Goal: Task Accomplishment & Management: Complete application form

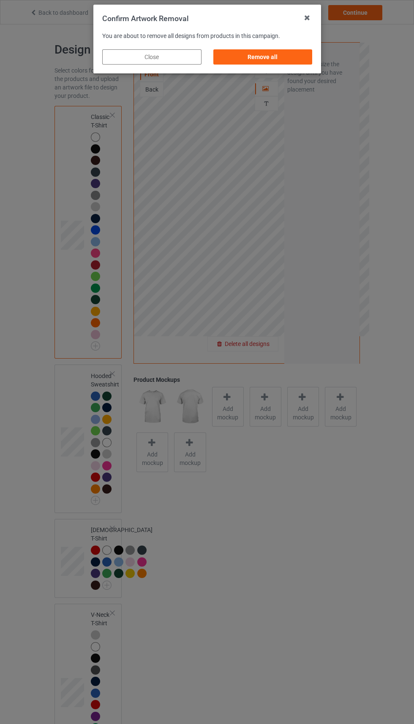
click at [294, 54] on div "Remove all" at bounding box center [262, 56] width 99 height 15
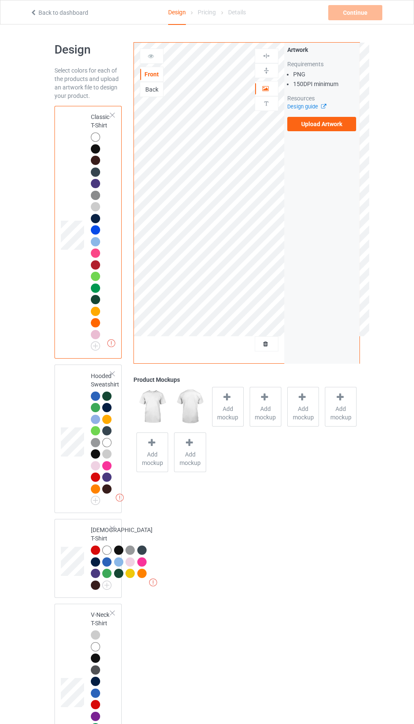
click at [270, 60] on div at bounding box center [266, 56] width 24 height 15
click at [329, 127] on label "Upload Artwork" at bounding box center [321, 124] width 69 height 14
click at [0, 0] on input "Upload Artwork" at bounding box center [0, 0] width 0 height 0
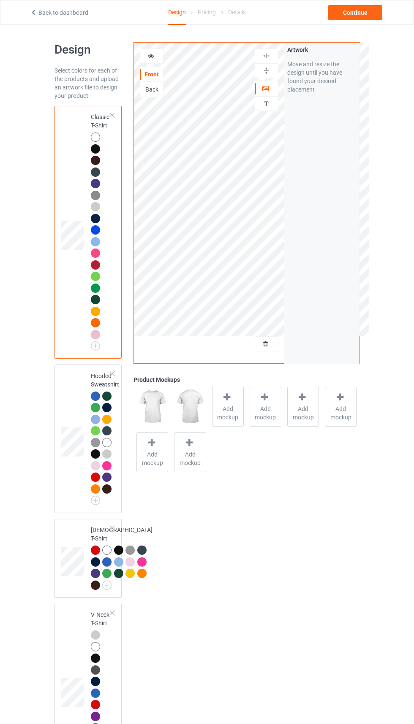
click at [155, 89] on div "Back" at bounding box center [151, 89] width 23 height 8
click at [319, 124] on label "Upload Artwork" at bounding box center [321, 124] width 69 height 14
click at [0, 0] on input "Upload Artwork" at bounding box center [0, 0] width 0 height 0
click at [360, 10] on div "Continue" at bounding box center [355, 12] width 54 height 15
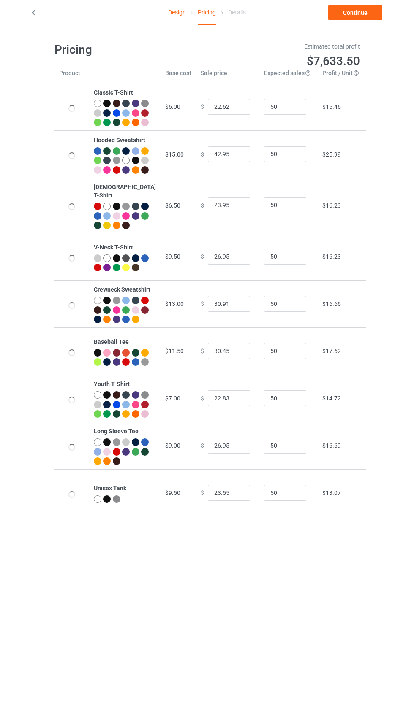
type input "26.95"
type input "46.95"
type input "26.95"
type input "30.95"
type input "39.95"
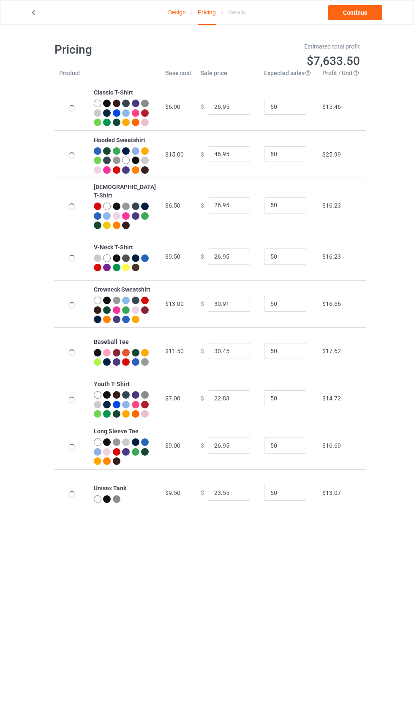
type input "39.95"
type input "26.95"
type input "31.95"
type input "28.95"
click at [216, 108] on input "26.95" at bounding box center [229, 107] width 42 height 16
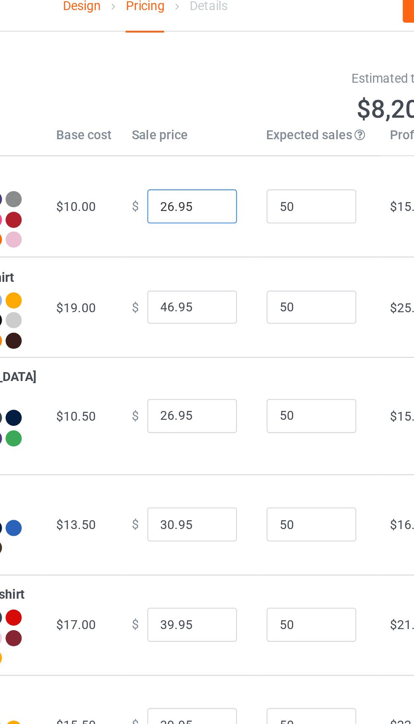
click at [209, 110] on input "26.95" at bounding box center [229, 107] width 42 height 16
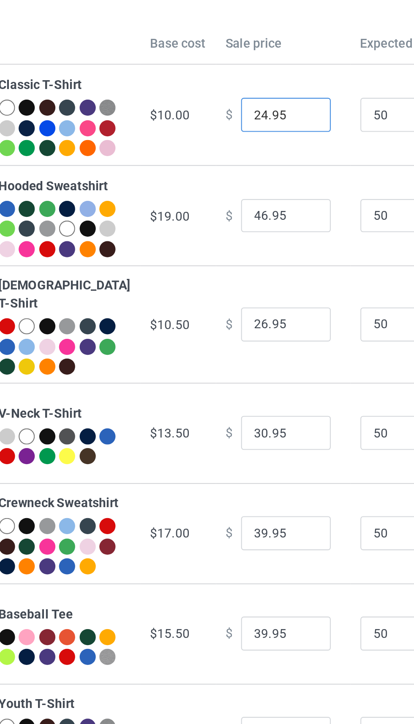
type input "24.95"
click at [212, 162] on input "46.95" at bounding box center [229, 154] width 42 height 16
click at [208, 162] on input "46.95" at bounding box center [229, 154] width 42 height 16
click at [211, 162] on input "46.95" at bounding box center [229, 154] width 42 height 16
click at [208, 162] on input "46.95" at bounding box center [229, 154] width 42 height 16
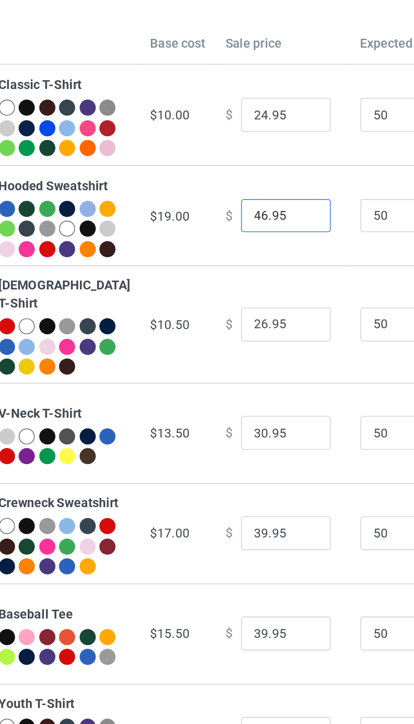
click at [208, 162] on input "46.95" at bounding box center [229, 154] width 42 height 16
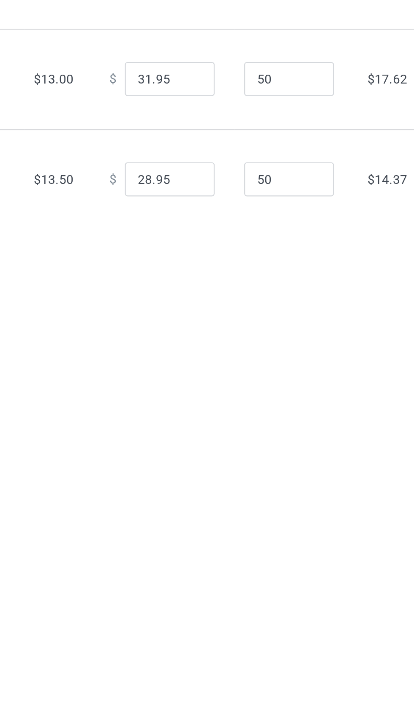
type input "41.95"
click at [216, 501] on input "28.95" at bounding box center [229, 493] width 42 height 16
click at [208, 501] on input "28.95" at bounding box center [229, 493] width 42 height 16
click at [211, 501] on input "28.95" at bounding box center [229, 493] width 42 height 16
click at [208, 501] on input "28.95" at bounding box center [229, 493] width 42 height 16
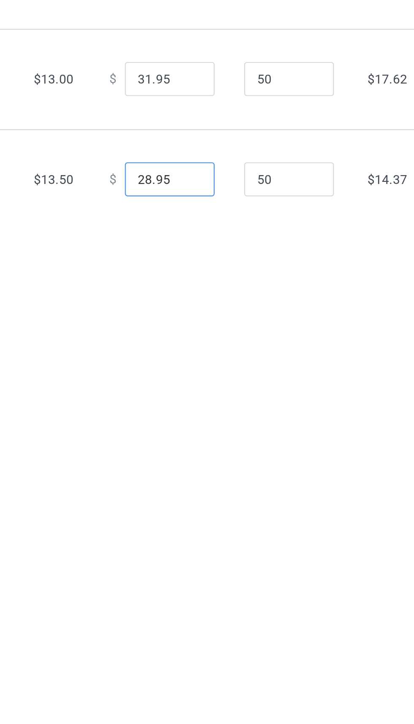
click at [211, 501] on input "28.95" at bounding box center [229, 493] width 42 height 16
click at [208, 501] on input "28.95" at bounding box center [229, 493] width 42 height 16
click at [214, 501] on input "28.95" at bounding box center [229, 493] width 42 height 16
click at [212, 501] on input "28.95" at bounding box center [229, 493] width 42 height 16
click at [209, 501] on input "28.95" at bounding box center [229, 493] width 42 height 16
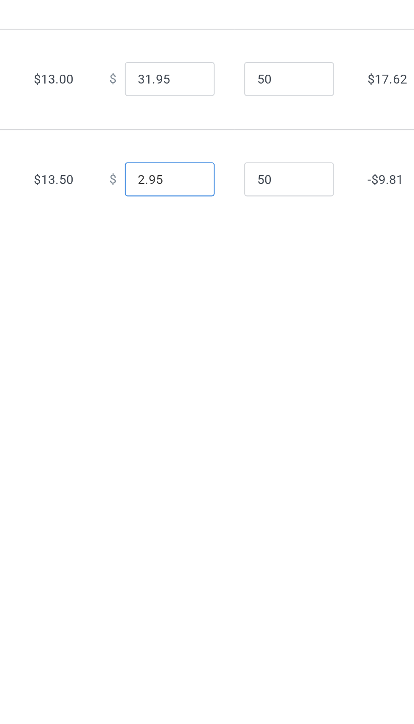
type input "27.95"
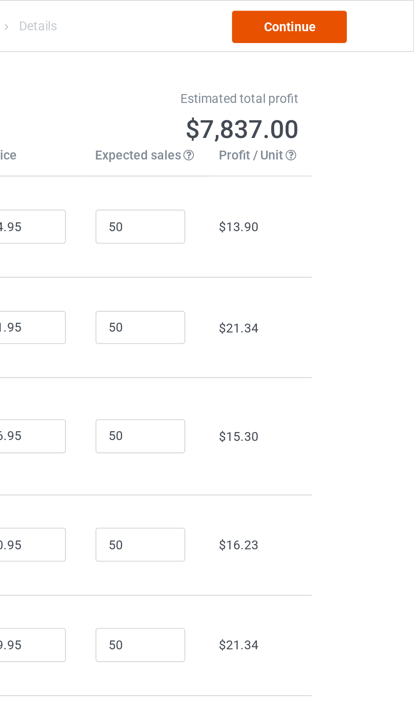
click at [363, 16] on link "Continue" at bounding box center [355, 12] width 54 height 15
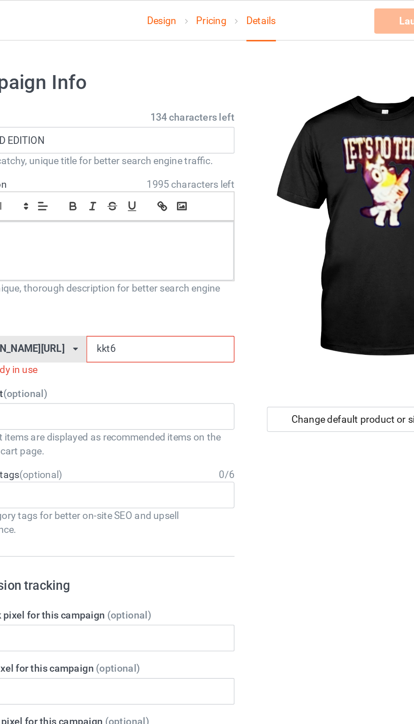
click at [168, 211] on input "kkt6" at bounding box center [176, 210] width 89 height 16
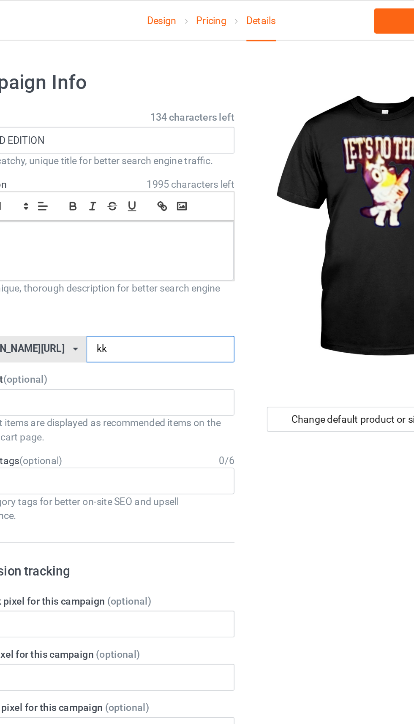
type input "k"
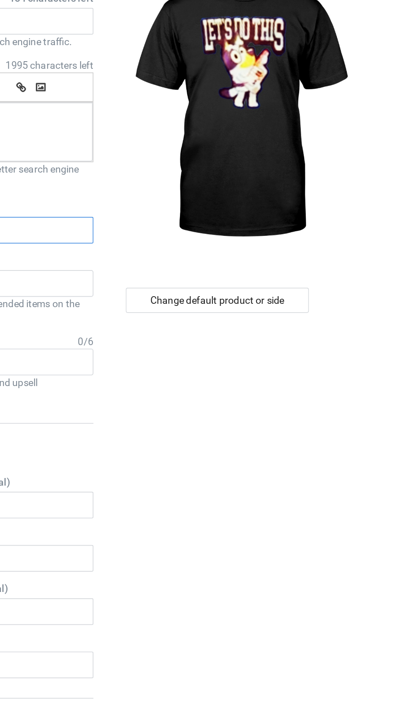
type input "Gttter"
click at [333, 255] on div "Change default product or side" at bounding box center [295, 252] width 110 height 15
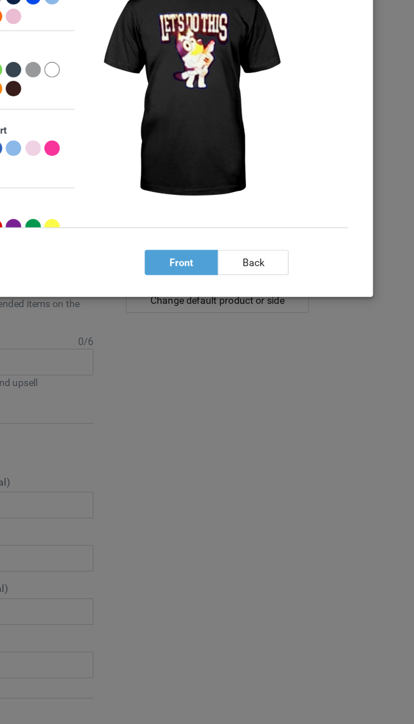
click at [324, 230] on div "back" at bounding box center [316, 229] width 43 height 15
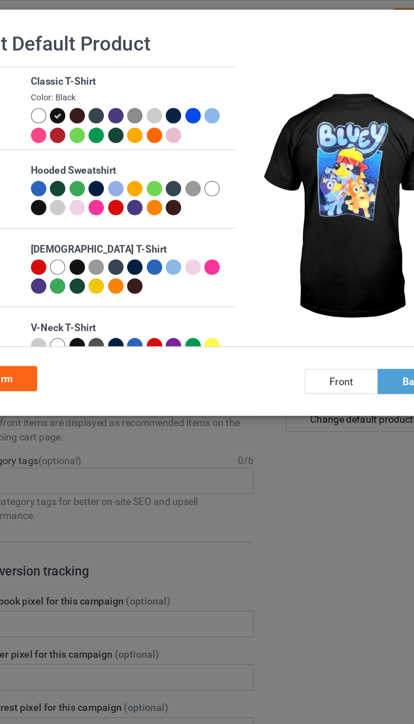
click at [196, 71] on div at bounding box center [195, 69] width 9 height 9
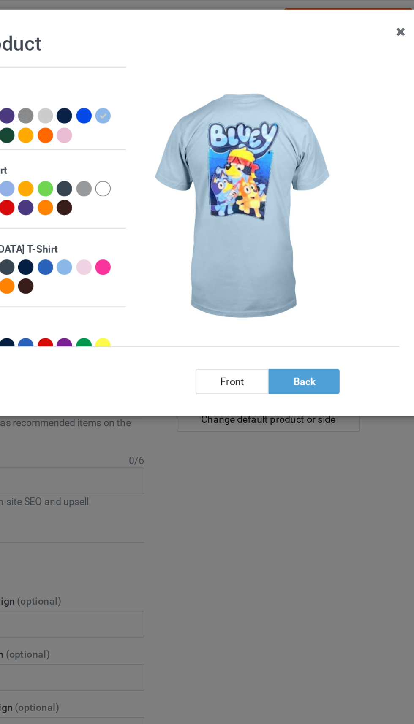
click at [323, 227] on div "back" at bounding box center [316, 229] width 43 height 15
click at [327, 223] on div "back" at bounding box center [316, 229] width 43 height 15
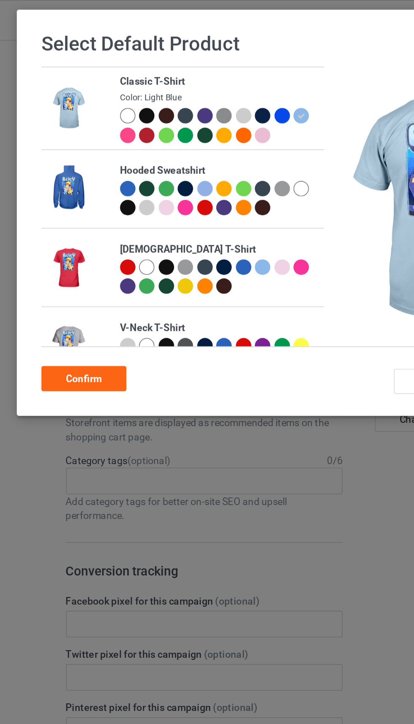
click at [65, 225] on div "Confirm" at bounding box center [65, 227] width 51 height 15
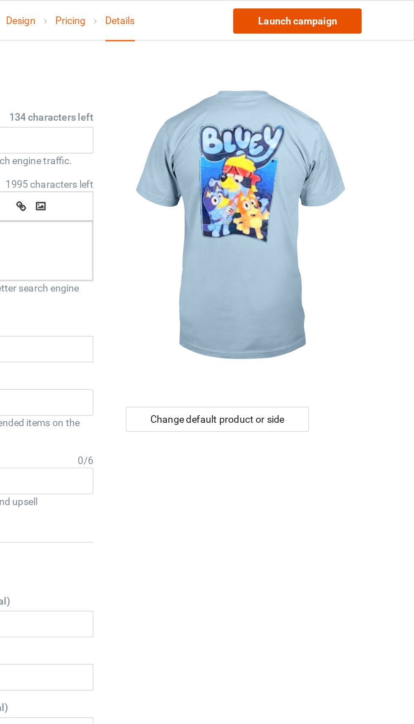
click at [352, 19] on link "Launch campaign" at bounding box center [343, 12] width 77 height 15
